Goal: Transaction & Acquisition: Purchase product/service

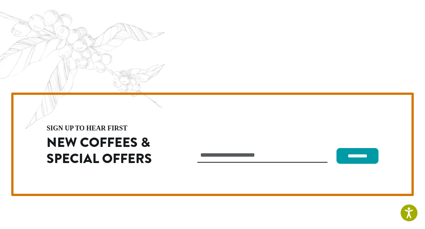
scroll to position [2047, 0]
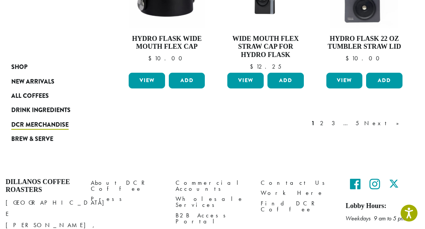
scroll to position [693, 0]
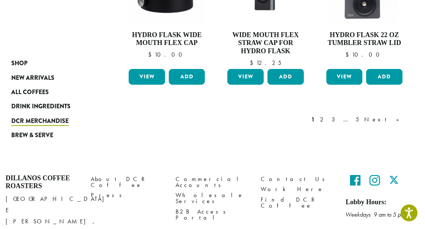
click at [400, 121] on link "Next »" at bounding box center [384, 120] width 43 height 9
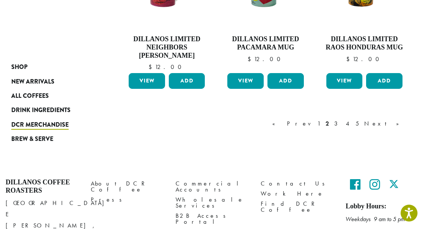
scroll to position [658, 0]
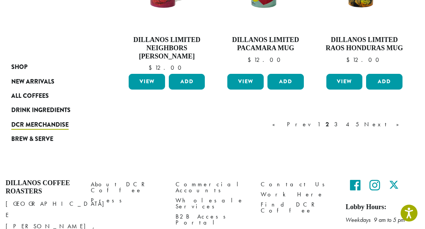
click at [400, 120] on link "Next »" at bounding box center [384, 124] width 43 height 9
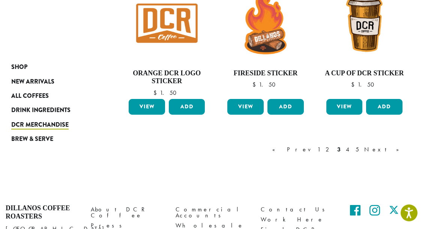
scroll to position [616, 0]
click at [396, 148] on link "Next »" at bounding box center [384, 149] width 43 height 9
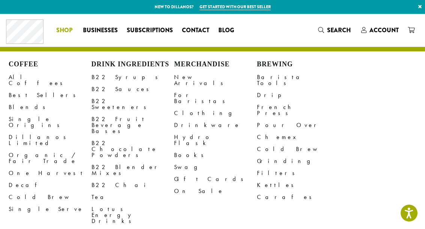
click at [24, 113] on link "Single Origins" at bounding box center [50, 122] width 83 height 18
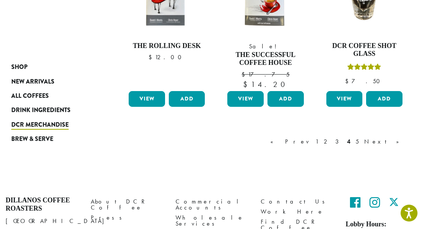
scroll to position [643, 0]
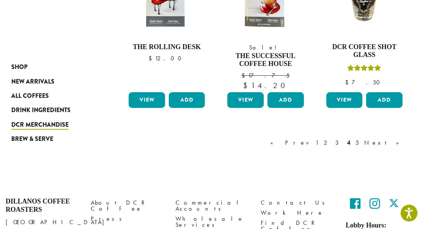
click at [400, 141] on link "Next »" at bounding box center [384, 143] width 43 height 9
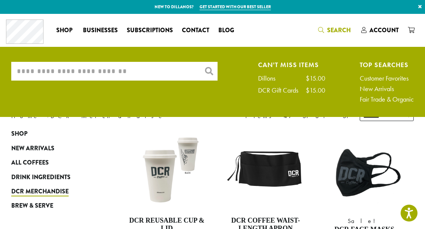
click at [54, 71] on input "What are you searching for?" at bounding box center [114, 71] width 206 height 19
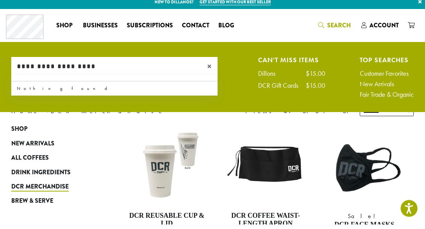
type input "**********"
